Goal: Transaction & Acquisition: Purchase product/service

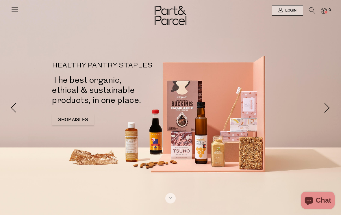
click at [312, 10] on icon at bounding box center [312, 10] width 6 height 6
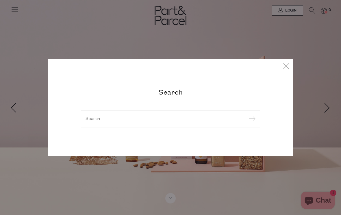
click at [190, 121] on input "search" at bounding box center [170, 119] width 170 height 4
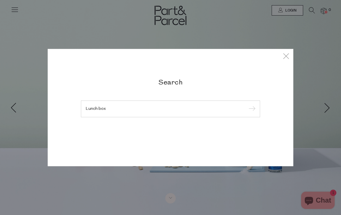
type input "Lunch box"
click at [251, 109] on input "submit" at bounding box center [251, 109] width 9 height 9
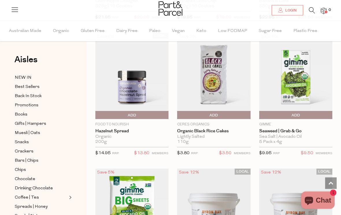
scroll to position [1051, 0]
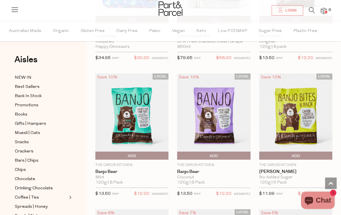
scroll to position [2861, 0]
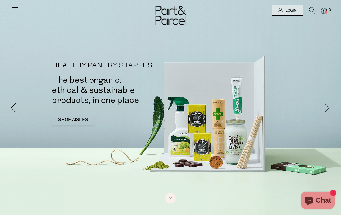
click at [17, 10] on icon at bounding box center [15, 9] width 8 height 8
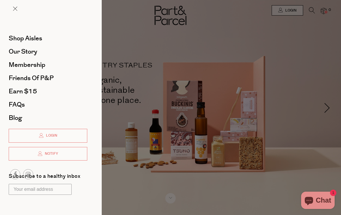
click at [152, 55] on div at bounding box center [170, 107] width 341 height 215
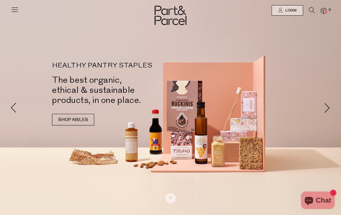
click at [309, 10] on icon at bounding box center [312, 10] width 6 height 6
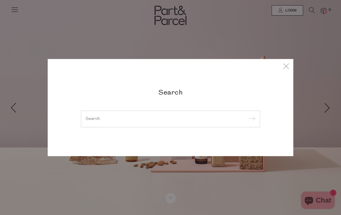
click at [195, 117] on input "search" at bounding box center [170, 119] width 170 height 4
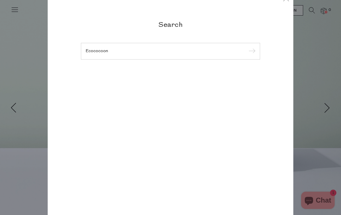
type input "Ecococoon"
click at [251, 52] on input "submit" at bounding box center [251, 51] width 9 height 9
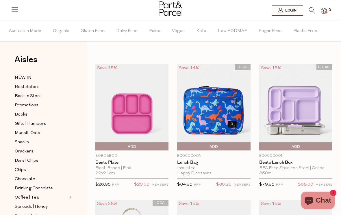
click at [311, 12] on icon at bounding box center [312, 10] width 6 height 6
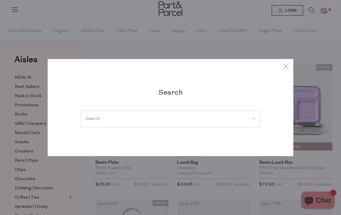
click at [178, 120] on input "search" at bounding box center [170, 119] width 170 height 4
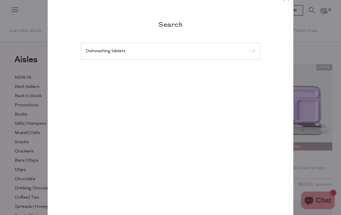
type input "Dishwashing tablets"
click at [251, 52] on input "submit" at bounding box center [251, 51] width 9 height 9
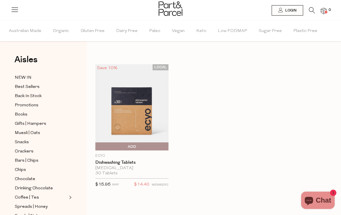
click at [142, 149] on span "Add To Parcel" at bounding box center [132, 147] width 70 height 9
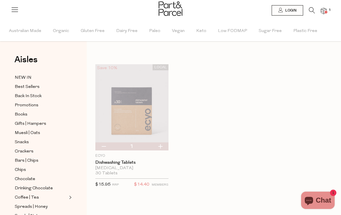
click at [314, 11] on icon at bounding box center [312, 10] width 6 height 6
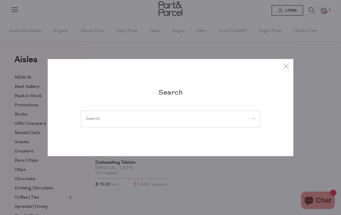
click at [178, 118] on input "search" at bounding box center [170, 119] width 170 height 4
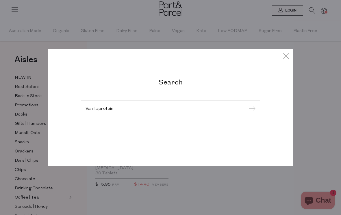
type input "Vanilla protein"
click at [251, 109] on input "submit" at bounding box center [251, 109] width 9 height 9
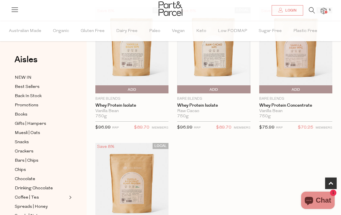
scroll to position [330, 0]
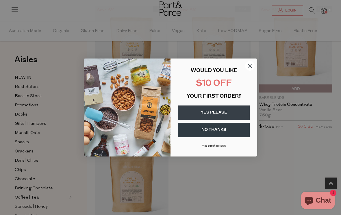
click at [247, 71] on circle "Close dialog" at bounding box center [250, 66] width 10 height 10
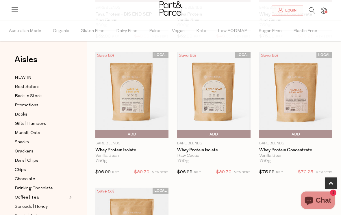
scroll to position [282, 0]
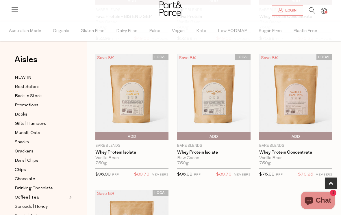
click at [308, 137] on span "Add To Parcel" at bounding box center [295, 137] width 70 height 9
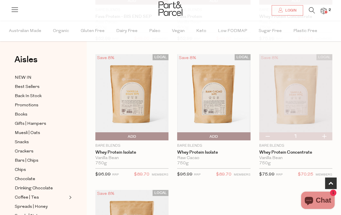
click at [306, 106] on img at bounding box center [295, 97] width 73 height 86
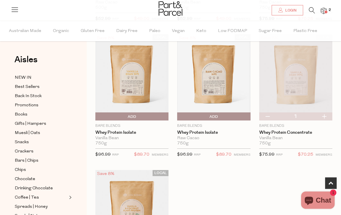
scroll to position [302, 0]
click at [135, 90] on img at bounding box center [131, 77] width 73 height 86
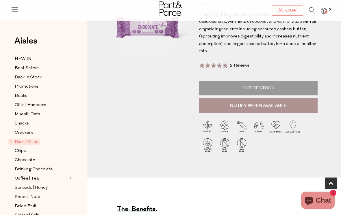
scroll to position [89, 0]
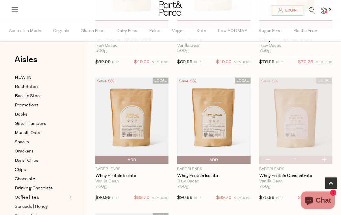
scroll to position [259, 0]
click at [297, 122] on img at bounding box center [295, 121] width 73 height 86
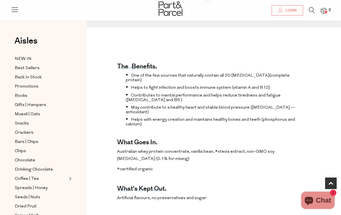
scroll to position [233, 0]
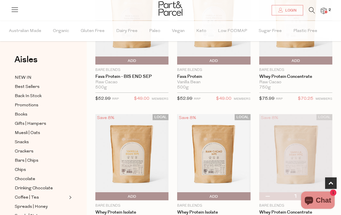
scroll to position [241, 0]
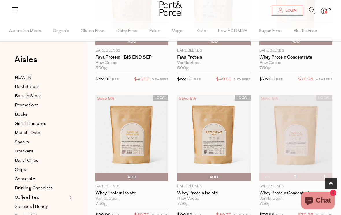
click at [131, 155] on img at bounding box center [131, 138] width 73 height 86
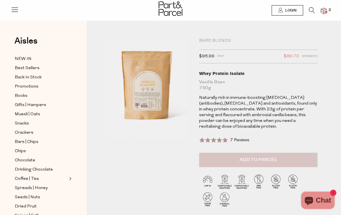
click at [250, 159] on span "Add to Parcel" at bounding box center [258, 160] width 38 height 7
click at [213, 205] on img at bounding box center [207, 198] width 17 height 17
click at [326, 9] on img at bounding box center [323, 11] width 6 height 7
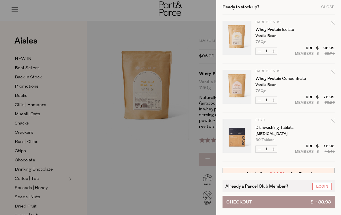
click at [233, 84] on link "Your cart" at bounding box center [236, 88] width 29 height 36
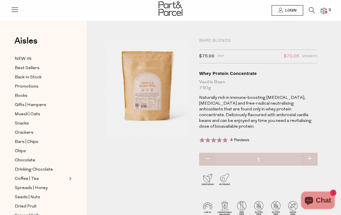
click at [323, 10] on img at bounding box center [323, 11] width 6 height 7
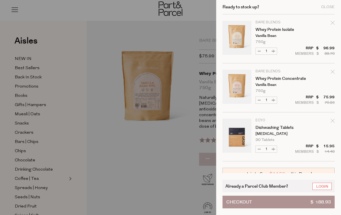
click at [233, 42] on link "Your cart" at bounding box center [236, 39] width 29 height 36
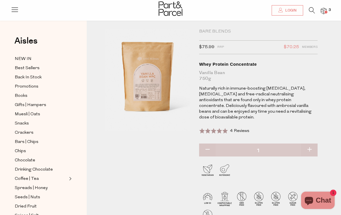
scroll to position [11, 0]
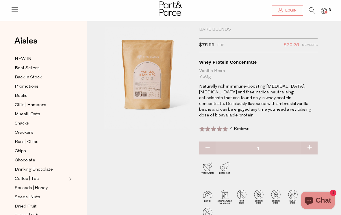
click at [323, 11] on img at bounding box center [323, 11] width 6 height 7
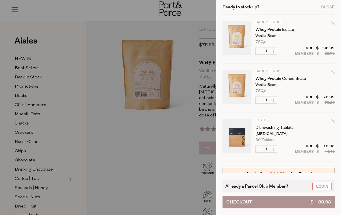
click at [332, 20] on div "Remove Whey Protein Isolate" at bounding box center [332, 24] width 4 height 8
type input "Add Membership"
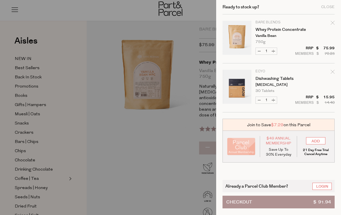
click at [152, 168] on div at bounding box center [170, 107] width 341 height 215
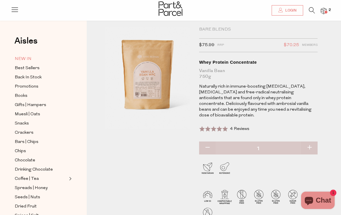
click at [23, 60] on span "NEW IN" at bounding box center [23, 59] width 17 height 7
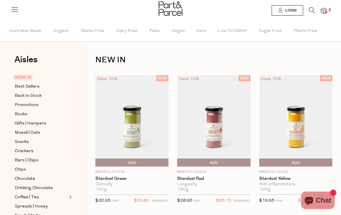
click at [310, 8] on icon at bounding box center [312, 10] width 6 height 6
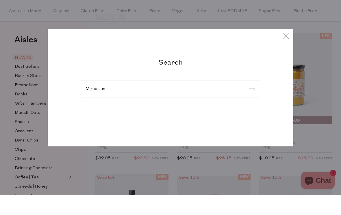
scroll to position [23, 0]
type input "Magnesium"
click at [251, 105] on input "submit" at bounding box center [251, 109] width 9 height 9
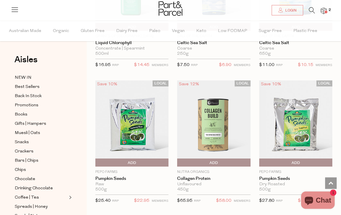
scroll to position [1908, 0]
click at [313, 11] on icon at bounding box center [312, 10] width 6 height 6
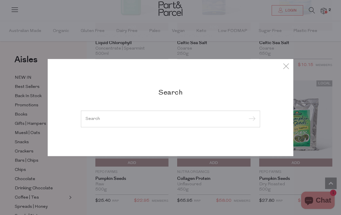
scroll to position [1907, 0]
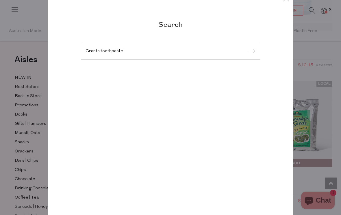
type input "Grants toothpaste"
click at [251, 56] on input "submit" at bounding box center [251, 51] width 9 height 9
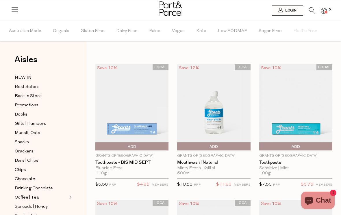
click at [153, 117] on img at bounding box center [131, 107] width 73 height 86
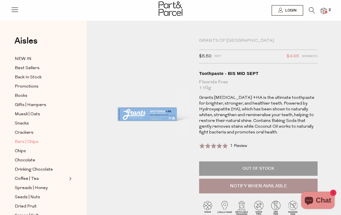
click at [35, 139] on span "Bars | Chips" at bounding box center [27, 142] width 24 height 7
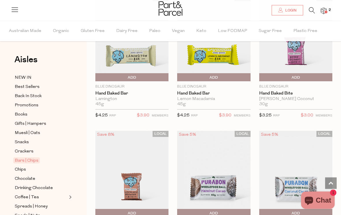
scroll to position [1598, 0]
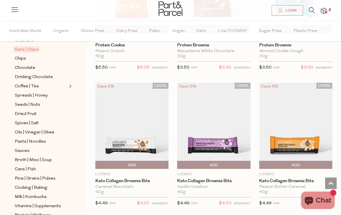
scroll to position [111, 0]
click at [29, 166] on span "Cans | Fish" at bounding box center [25, 169] width 21 height 7
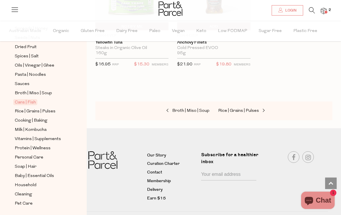
scroll to position [177, 0]
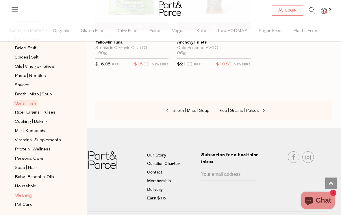
click at [29, 193] on span "Cleaning" at bounding box center [23, 196] width 17 height 7
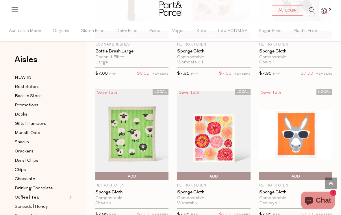
scroll to position [263, 0]
click at [323, 12] on img at bounding box center [323, 11] width 6 height 7
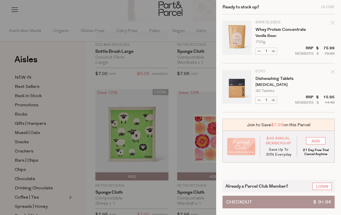
click at [276, 102] on button "Increase Dishwashing Tablets" at bounding box center [273, 100] width 7 height 7
type input "2"
click at [71, 145] on div at bounding box center [170, 107] width 341 height 215
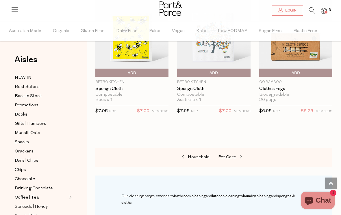
scroll to position [534, 0]
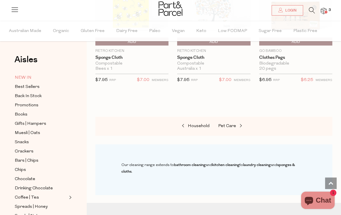
click at [24, 81] on span "NEW IN" at bounding box center [23, 77] width 17 height 7
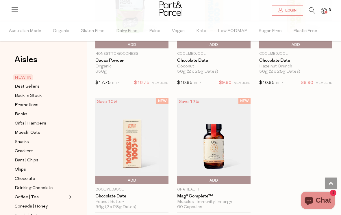
scroll to position [531, 0]
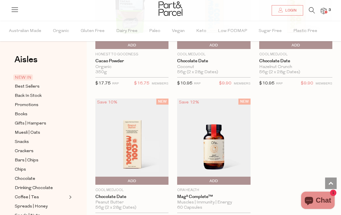
click at [146, 156] on img at bounding box center [131, 142] width 73 height 86
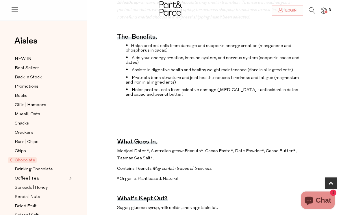
scroll to position [230, 0]
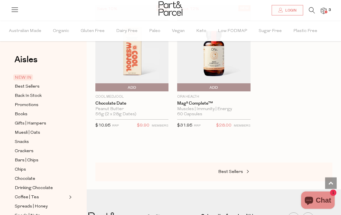
scroll to position [624, 0]
click at [312, 13] on icon at bounding box center [312, 10] width 6 height 6
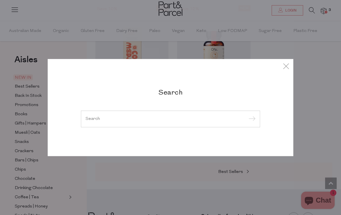
click at [180, 128] on div at bounding box center [170, 119] width 179 height 17
click at [186, 121] on input "search" at bounding box center [170, 119] width 170 height 4
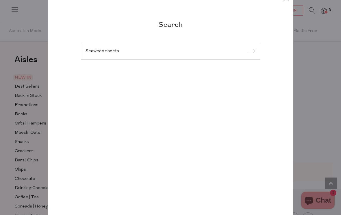
type input "Seaweed sheets"
click at [251, 56] on input "submit" at bounding box center [251, 51] width 9 height 9
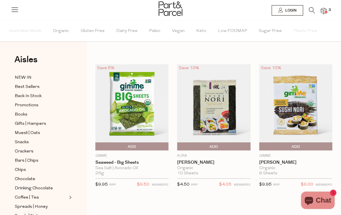
click at [102, 155] on p "Gimme" at bounding box center [131, 156] width 73 height 5
click at [26, 90] on span "Best Sellers" at bounding box center [27, 87] width 25 height 7
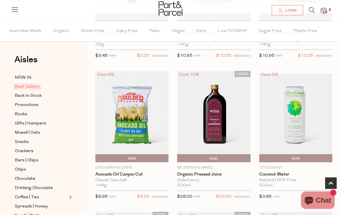
scroll to position [281, 0]
click at [214, 124] on img at bounding box center [213, 117] width 73 height 92
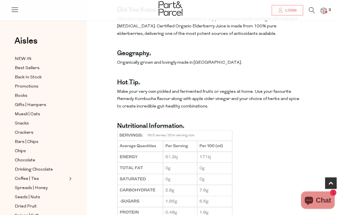
scroll to position [370, 0]
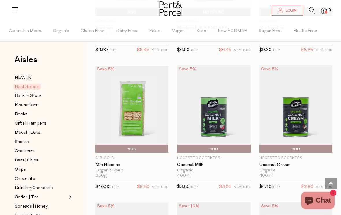
scroll to position [867, 0]
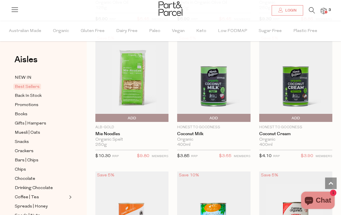
click at [153, 118] on span "Add To Parcel" at bounding box center [132, 118] width 70 height 9
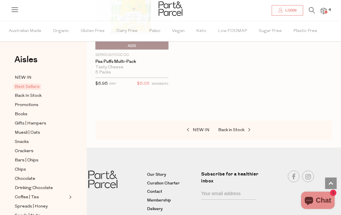
scroll to position [1909, 0]
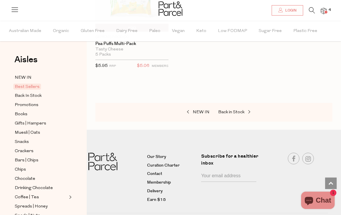
click at [326, 14] on img at bounding box center [323, 11] width 6 height 7
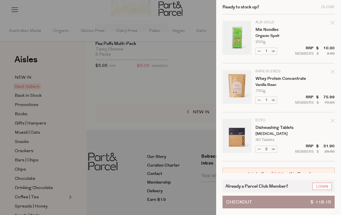
scroll to position [0, 0]
click at [175, 83] on div at bounding box center [170, 107] width 341 height 215
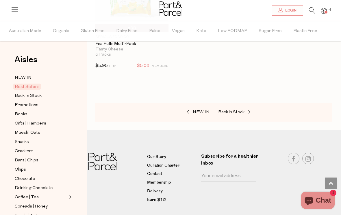
scroll to position [1917, 0]
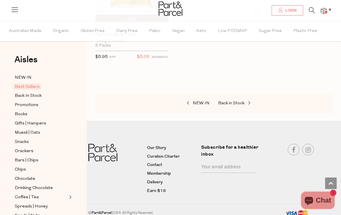
click at [311, 8] on icon at bounding box center [312, 10] width 6 height 6
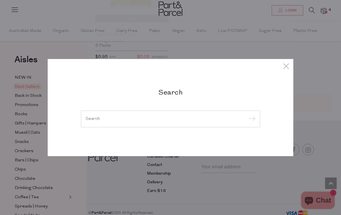
click at [204, 126] on div at bounding box center [170, 119] width 179 height 17
click at [214, 120] on input "search" at bounding box center [170, 119] width 170 height 4
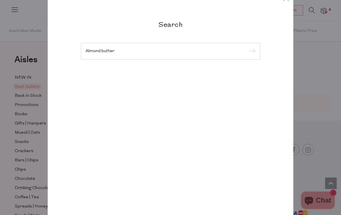
type input "Almond butter"
click at [251, 52] on input "submit" at bounding box center [251, 51] width 9 height 9
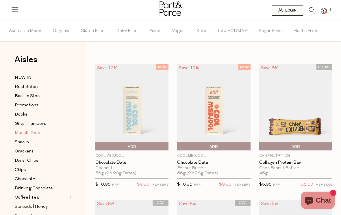
click at [31, 134] on span "Muesli | Oats" at bounding box center [27, 133] width 25 height 7
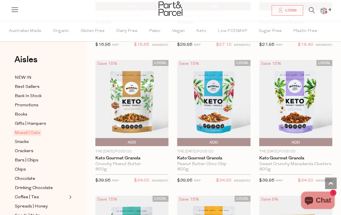
scroll to position [1523, 0]
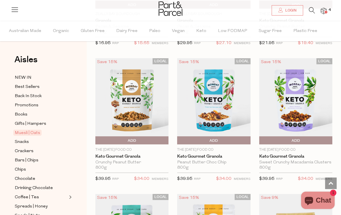
click at [300, 104] on img at bounding box center [295, 101] width 73 height 86
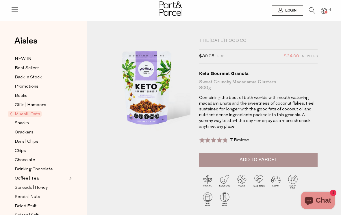
click at [223, 177] on img at bounding box center [224, 181] width 17 height 17
